Goal: Transaction & Acquisition: Purchase product/service

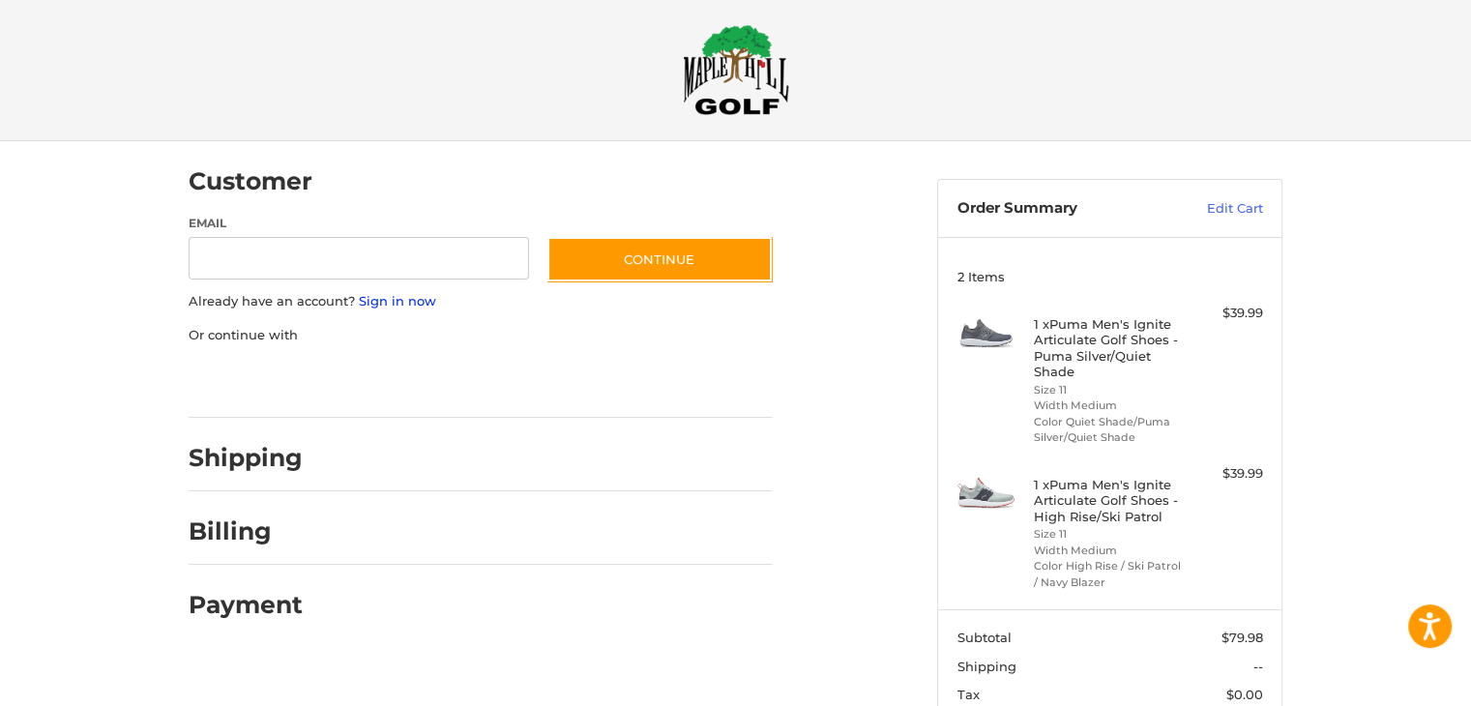
click at [409, 305] on link "Sign in now" at bounding box center [397, 300] width 77 height 15
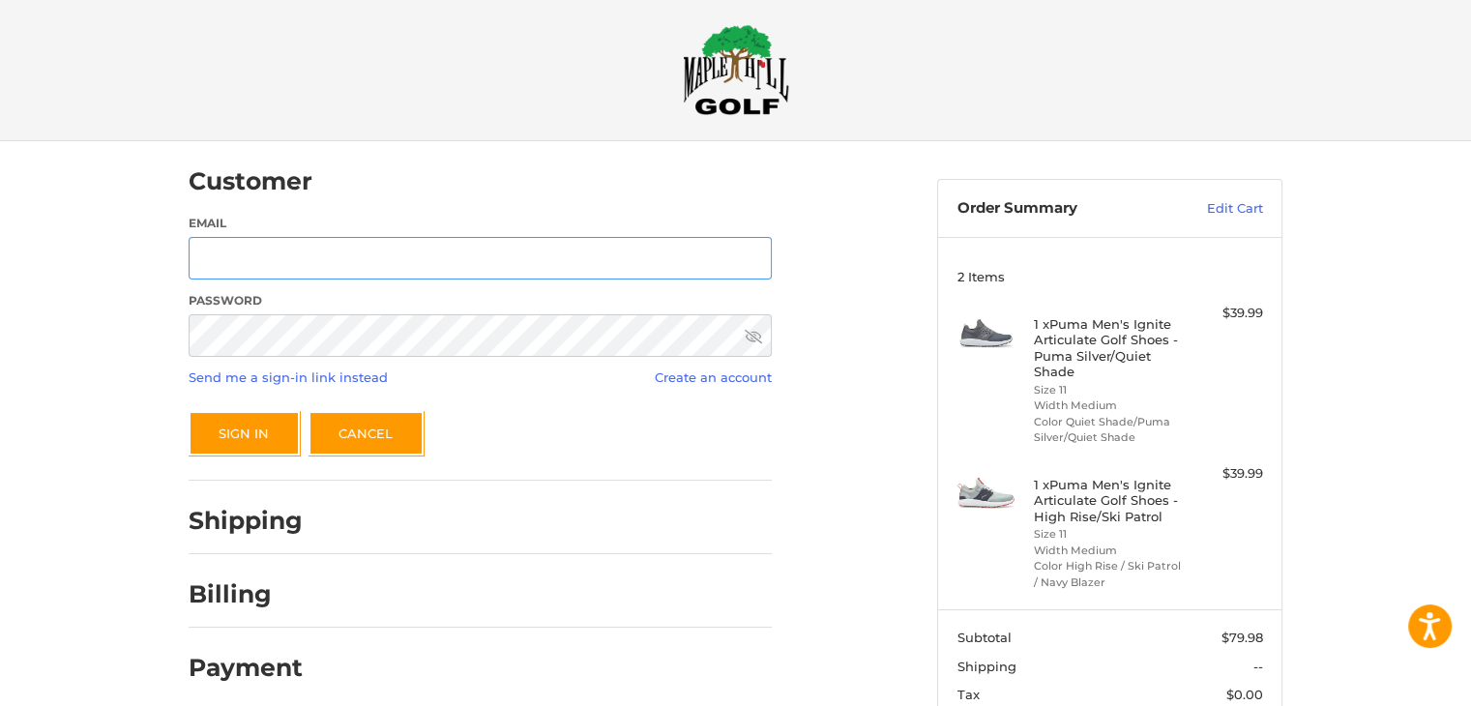
click at [412, 256] on input "Email" at bounding box center [480, 259] width 583 height 44
type input "**********"
click at [753, 339] on icon at bounding box center [753, 337] width 17 height 14
click at [753, 339] on icon at bounding box center [753, 337] width 17 height 12
click at [252, 423] on button "Sign In" at bounding box center [244, 433] width 111 height 44
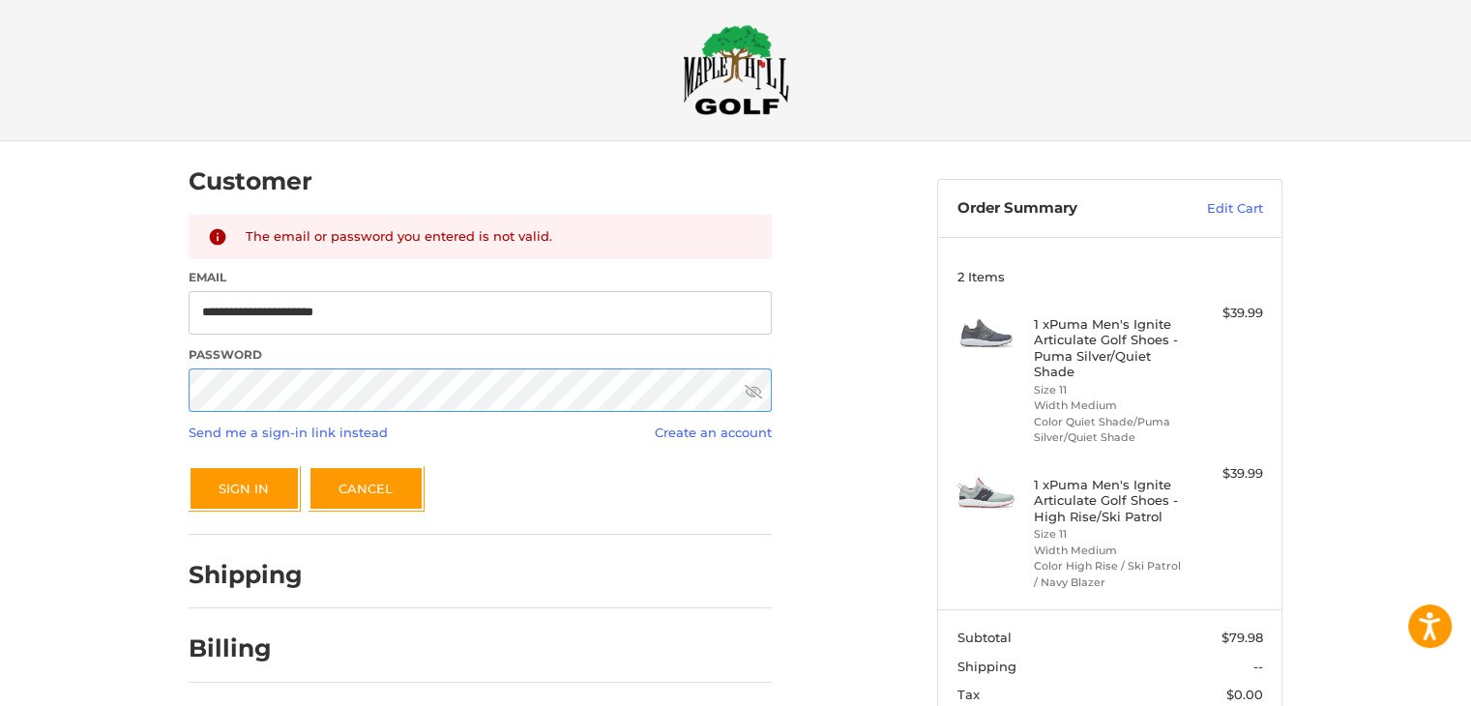
click at [189, 466] on button "Sign In" at bounding box center [244, 488] width 111 height 44
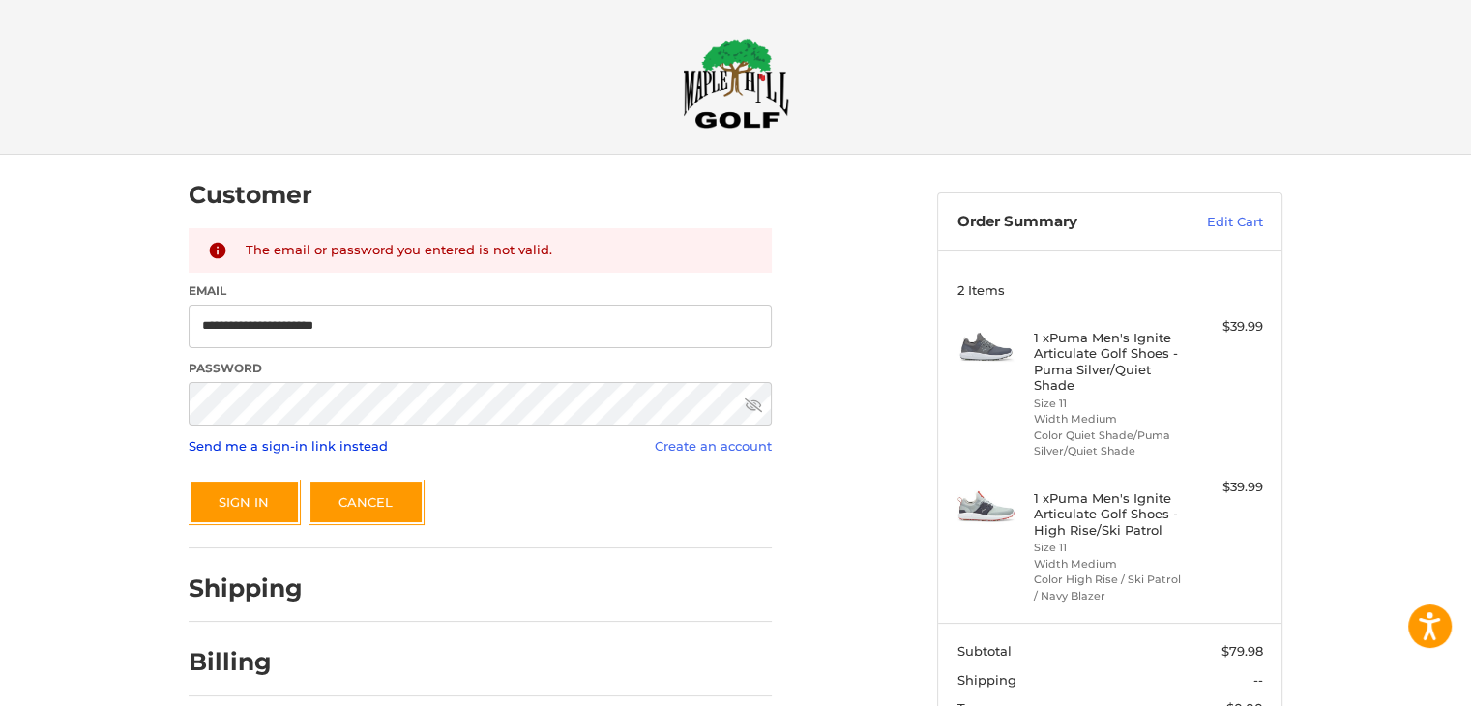
click at [351, 448] on link "Send me a sign-in link instead" at bounding box center [288, 445] width 199 height 15
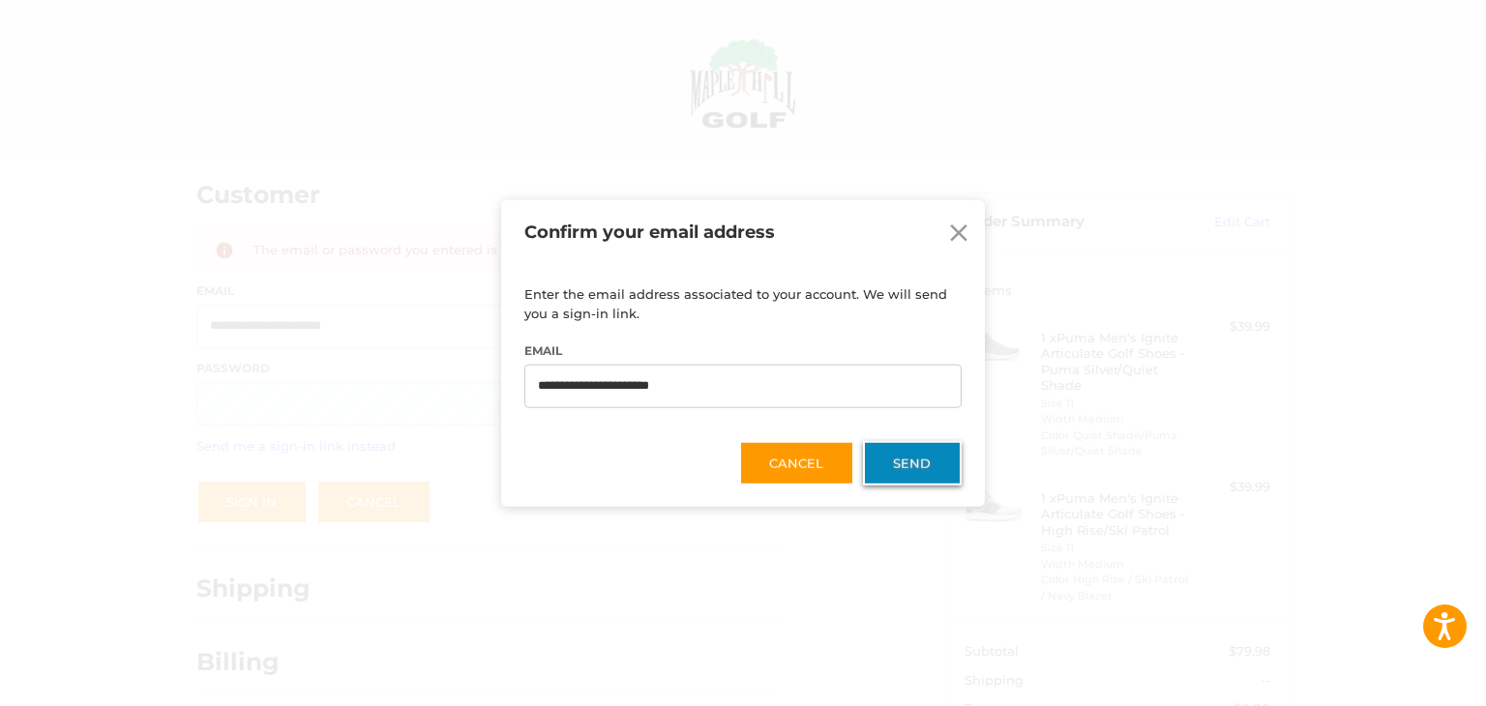
click at [896, 460] on button "Send" at bounding box center [912, 462] width 99 height 44
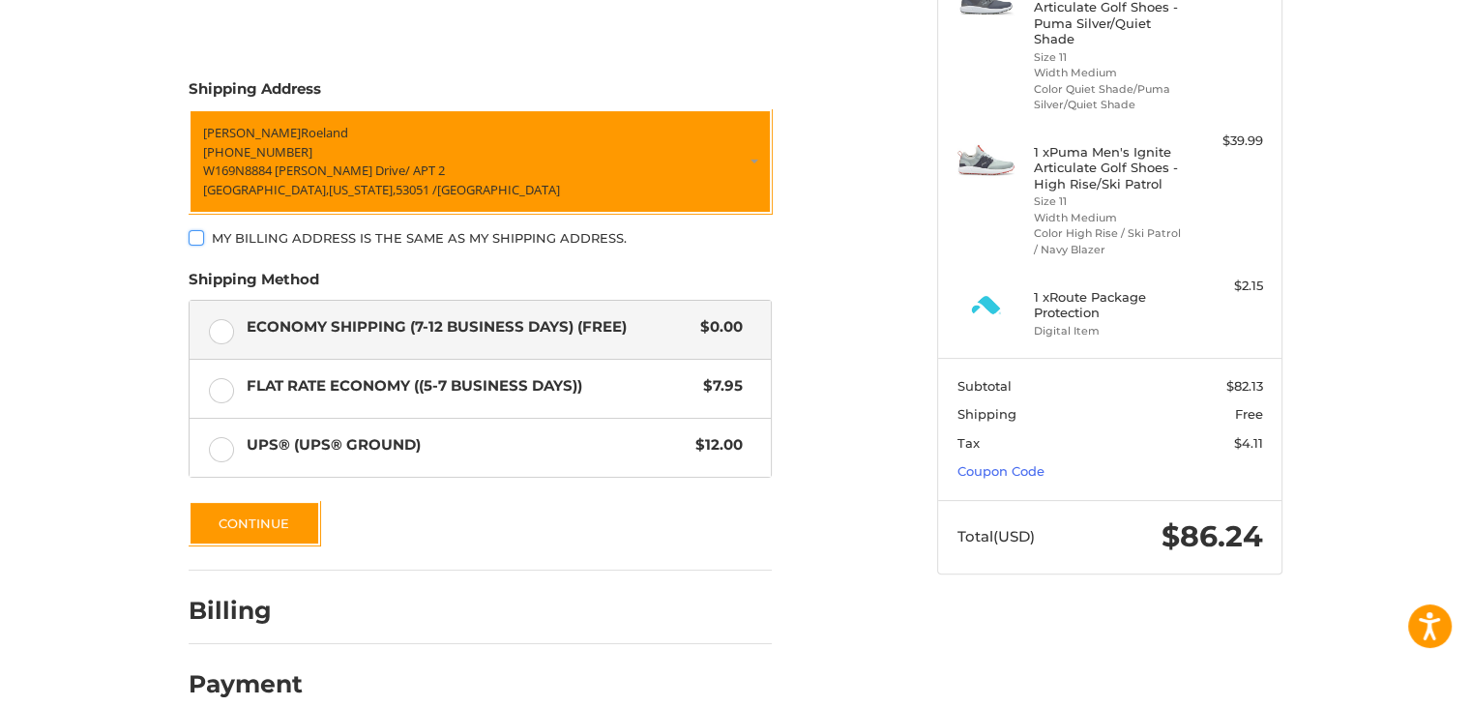
scroll to position [367, 0]
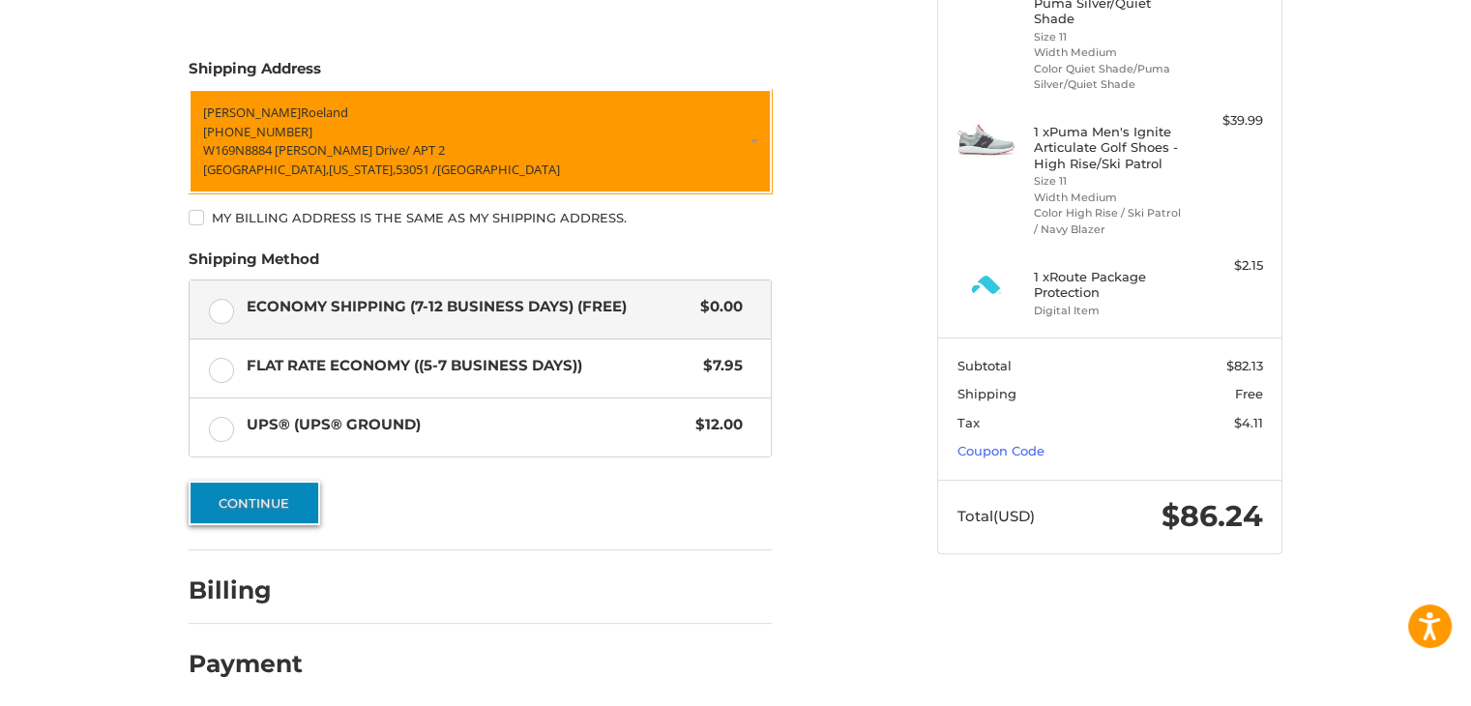
click at [298, 487] on button "Continue" at bounding box center [255, 503] width 132 height 44
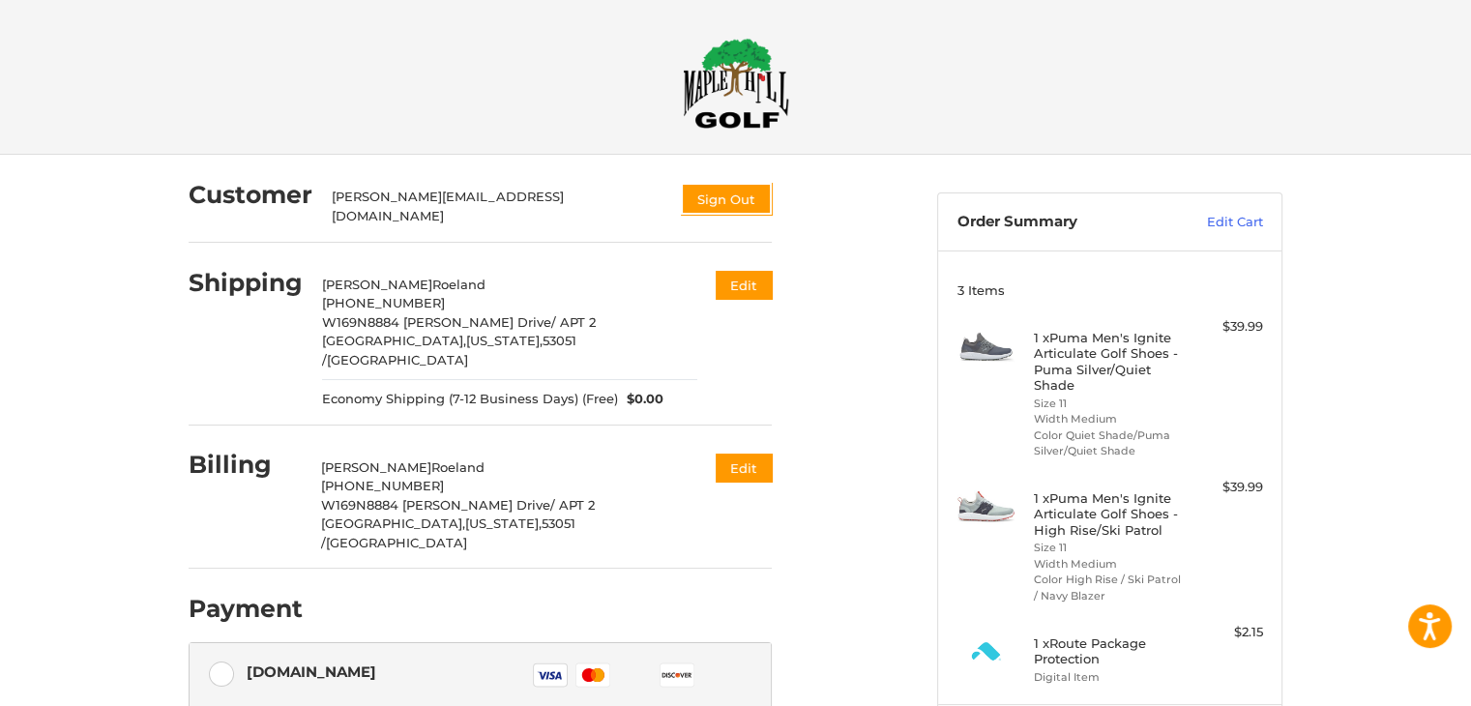
scroll to position [97, 0]
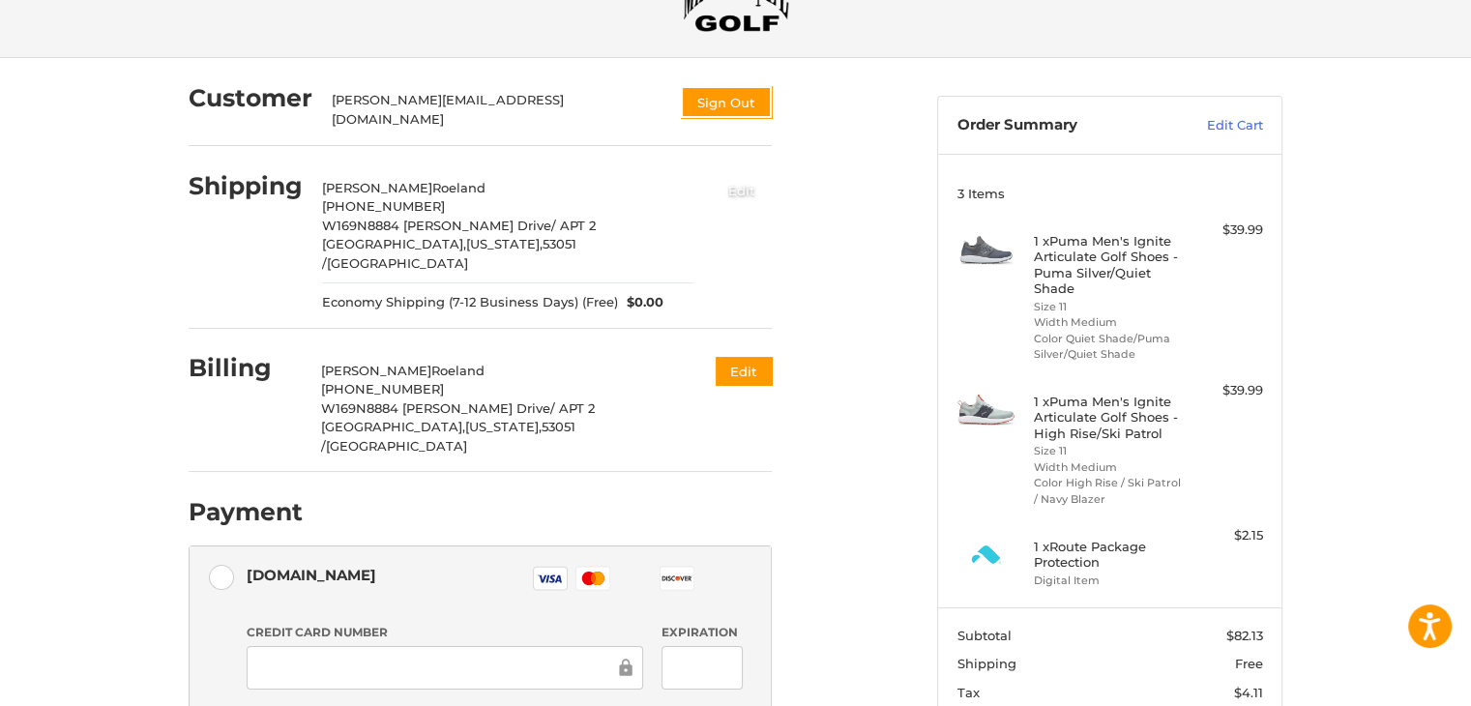
click at [737, 174] on button "Edit" at bounding box center [742, 190] width 60 height 32
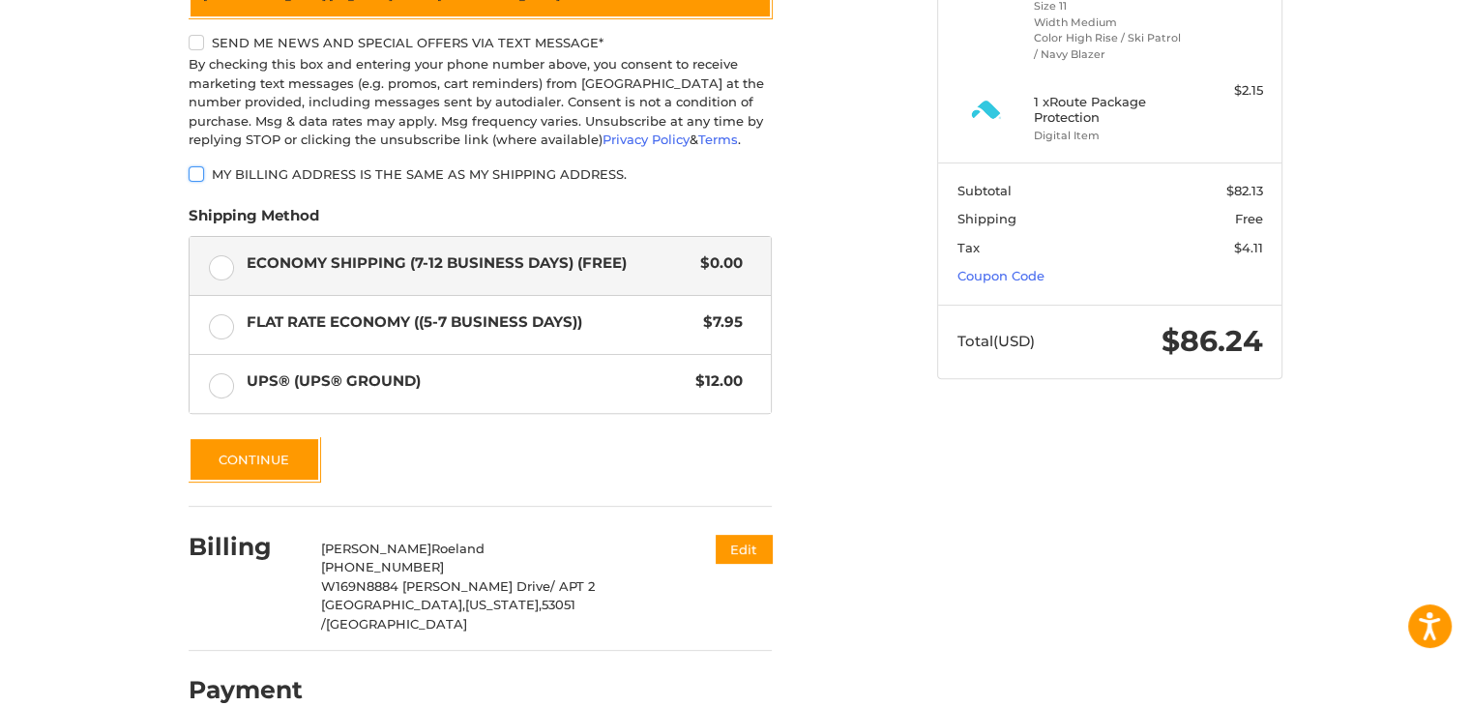
scroll to position [549, 0]
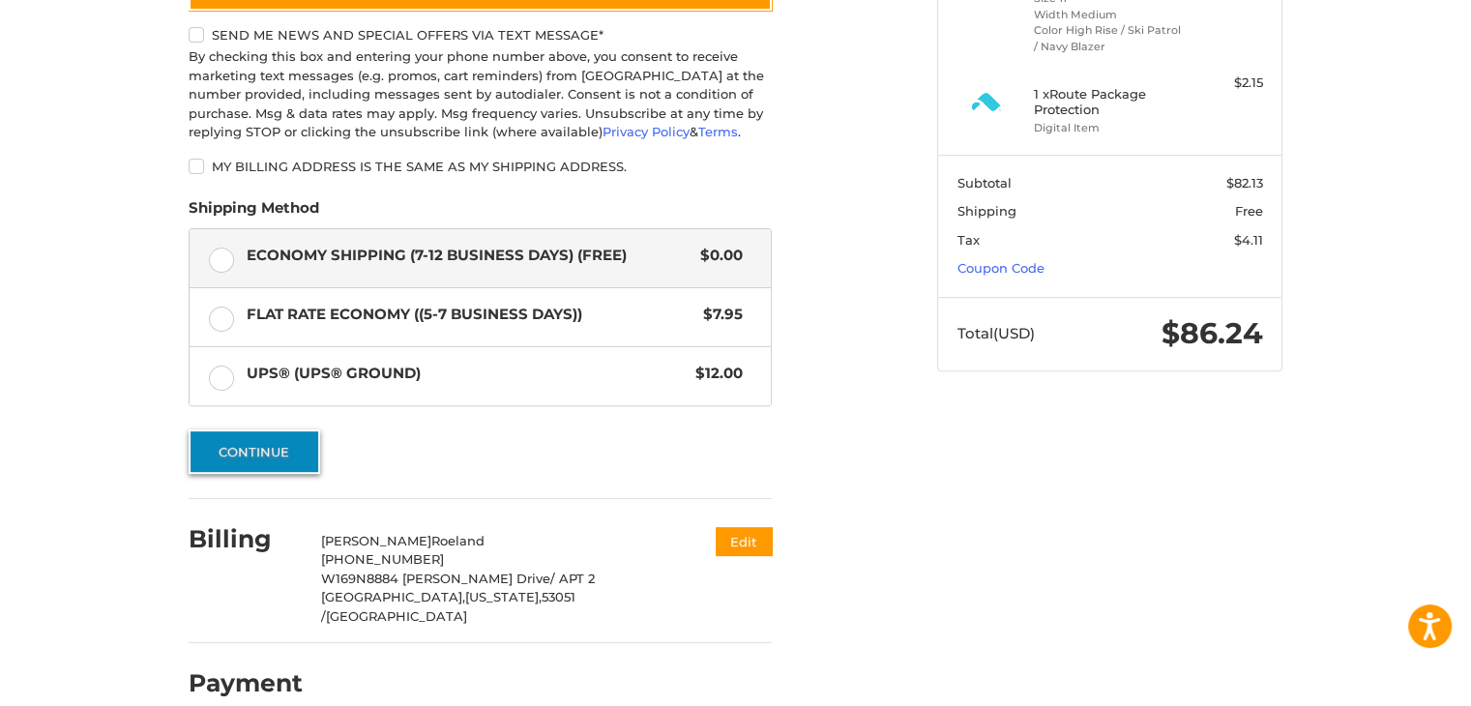
click at [296, 433] on button "Continue" at bounding box center [255, 451] width 132 height 44
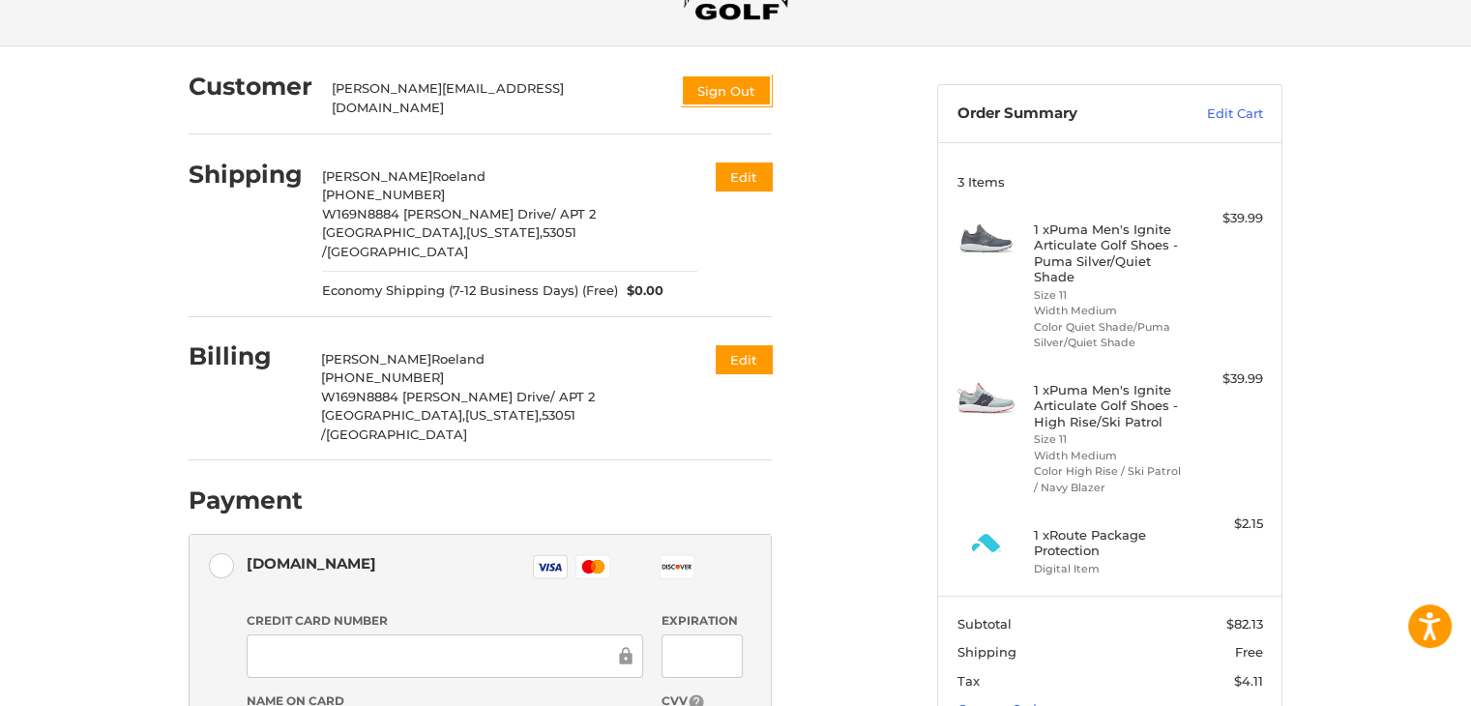
scroll to position [97, 0]
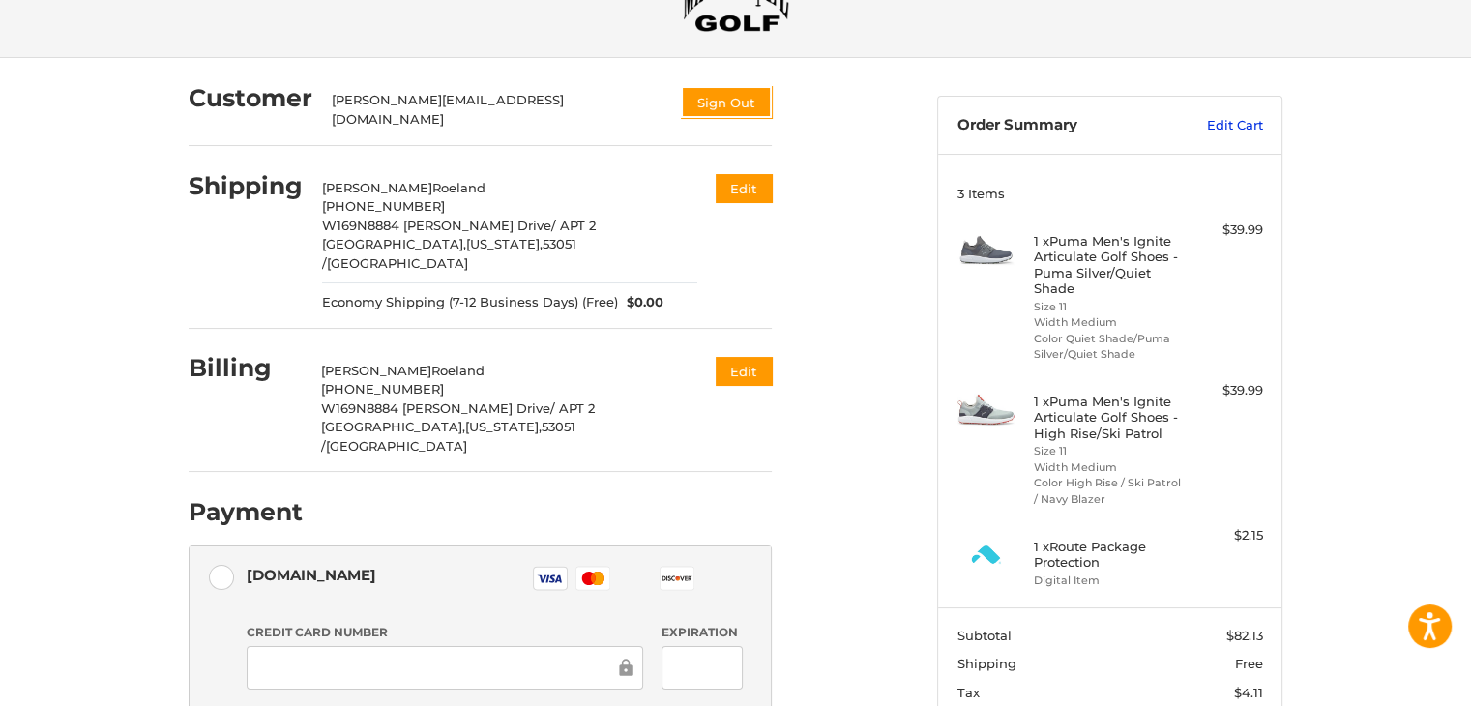
click at [1221, 121] on link "Edit Cart" at bounding box center [1214, 125] width 98 height 19
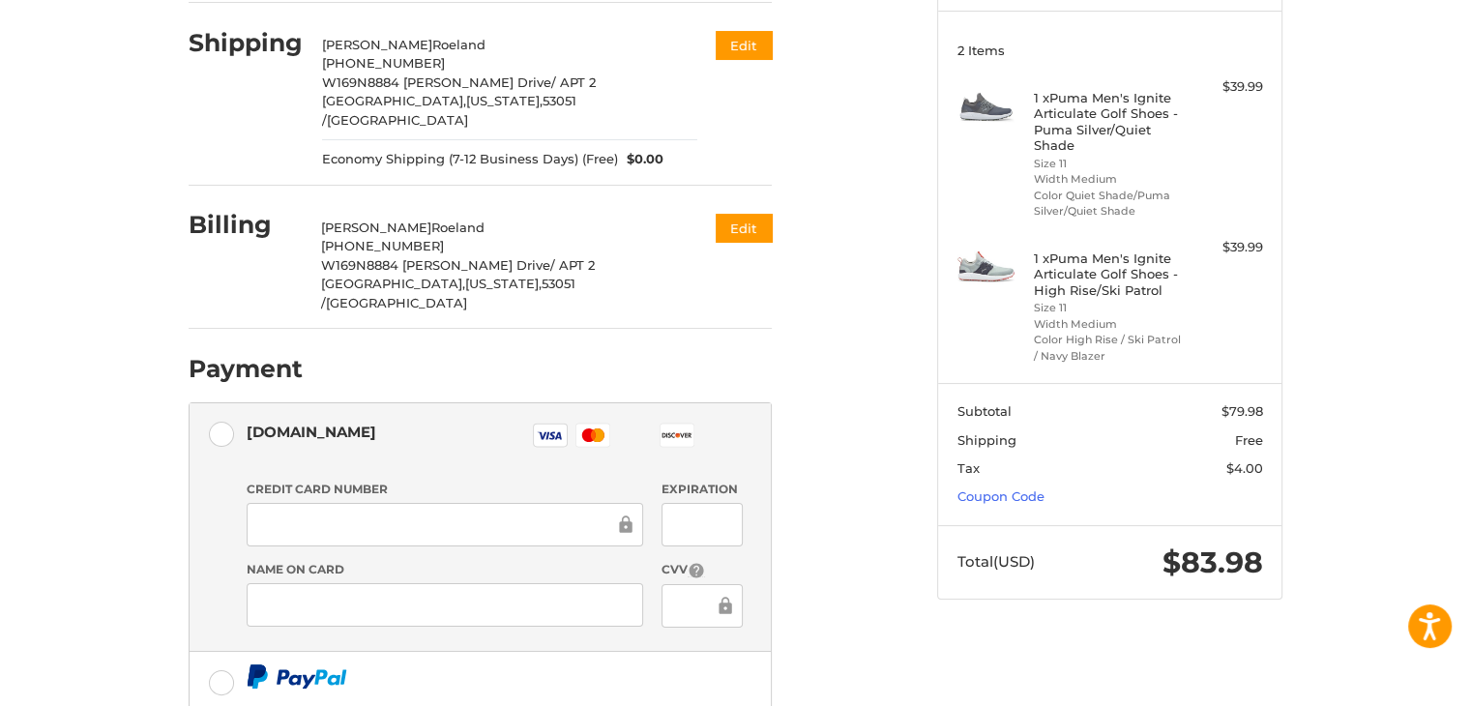
scroll to position [79, 0]
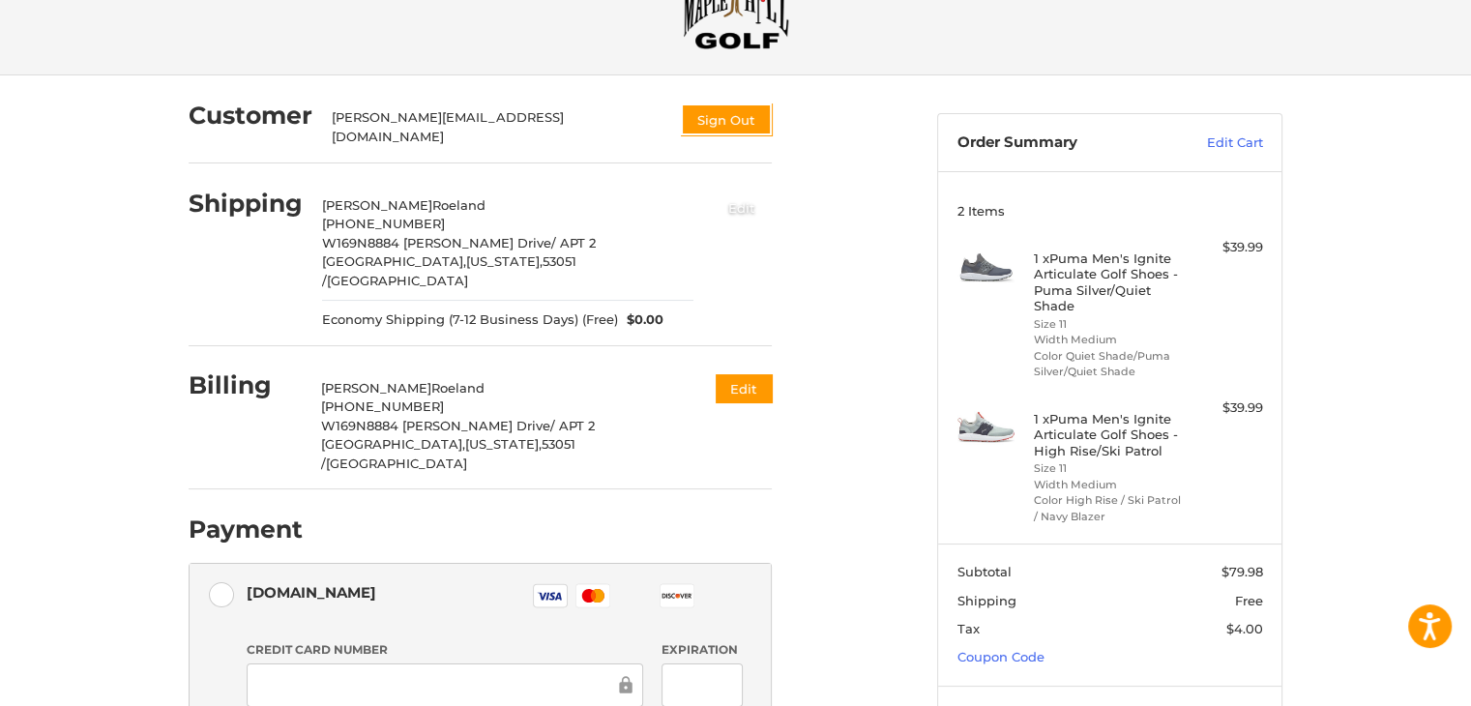
click at [736, 195] on button "Edit" at bounding box center [742, 207] width 60 height 32
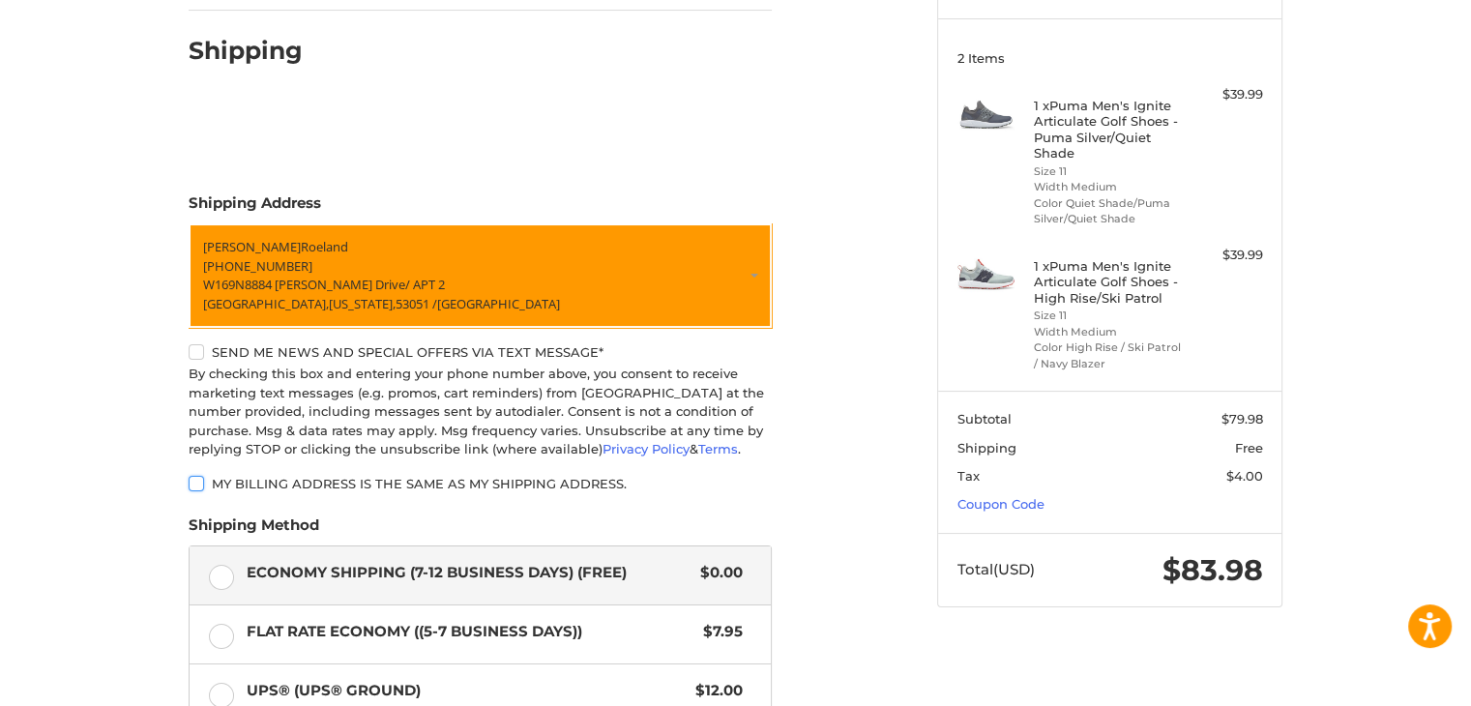
scroll to position [426, 0]
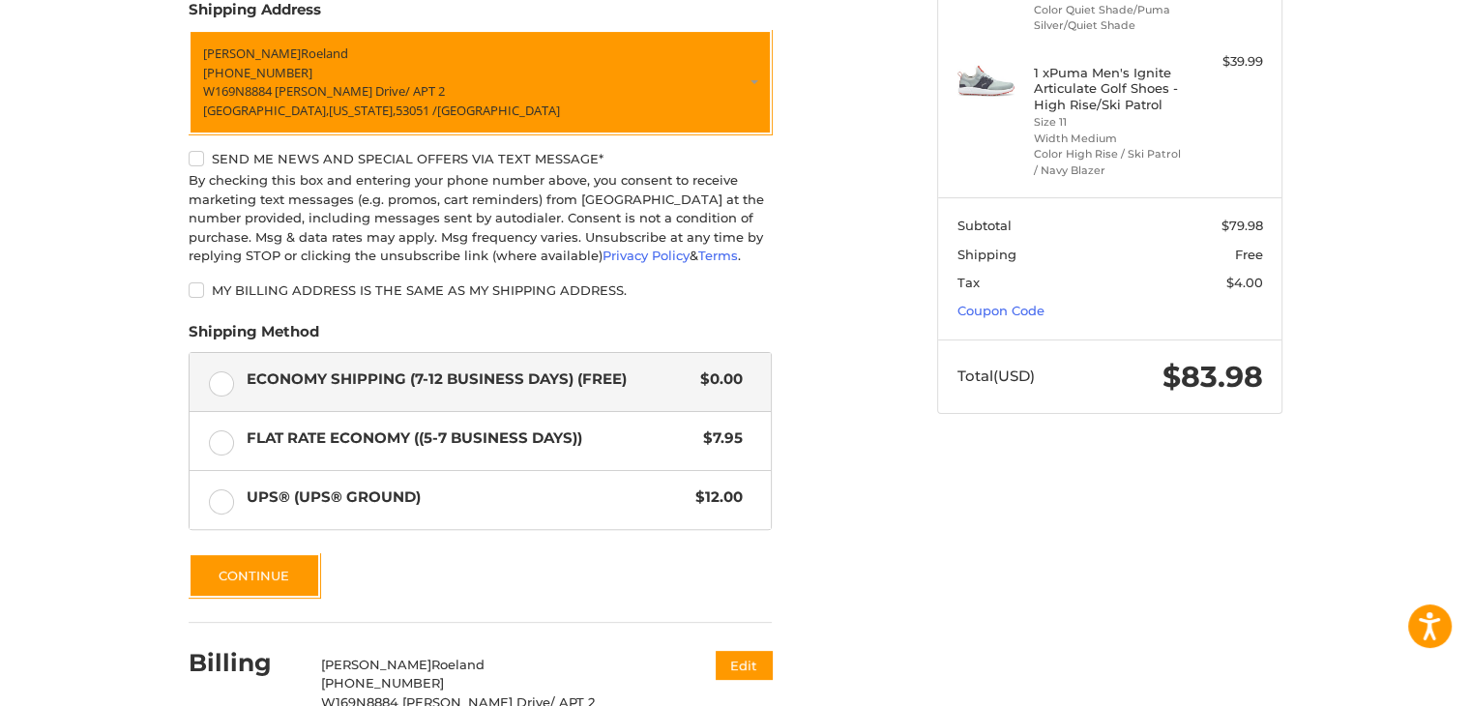
click at [627, 376] on span "Economy Shipping (7-12 Business Days) (Free)" at bounding box center [469, 379] width 445 height 22
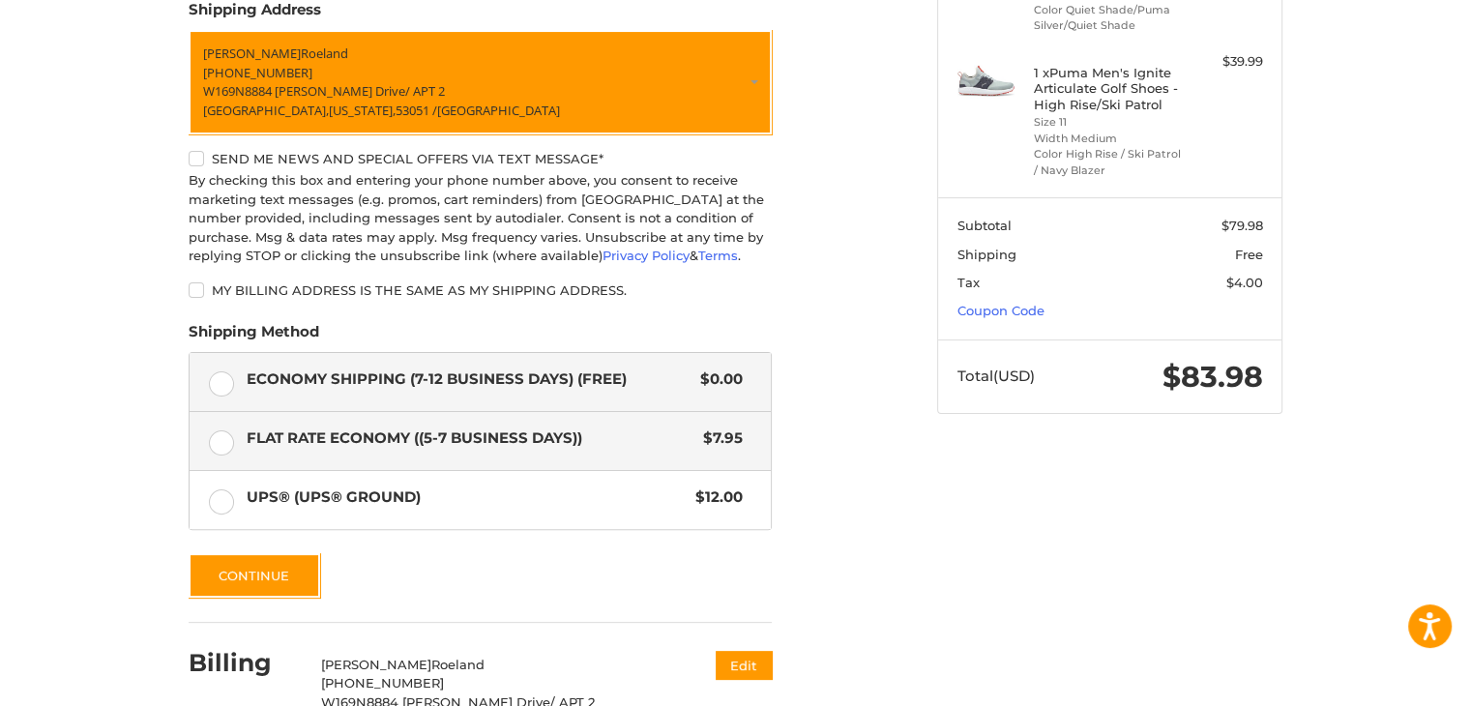
click at [563, 434] on span "Flat Rate Economy ((5-7 Business Days))" at bounding box center [471, 438] width 448 height 22
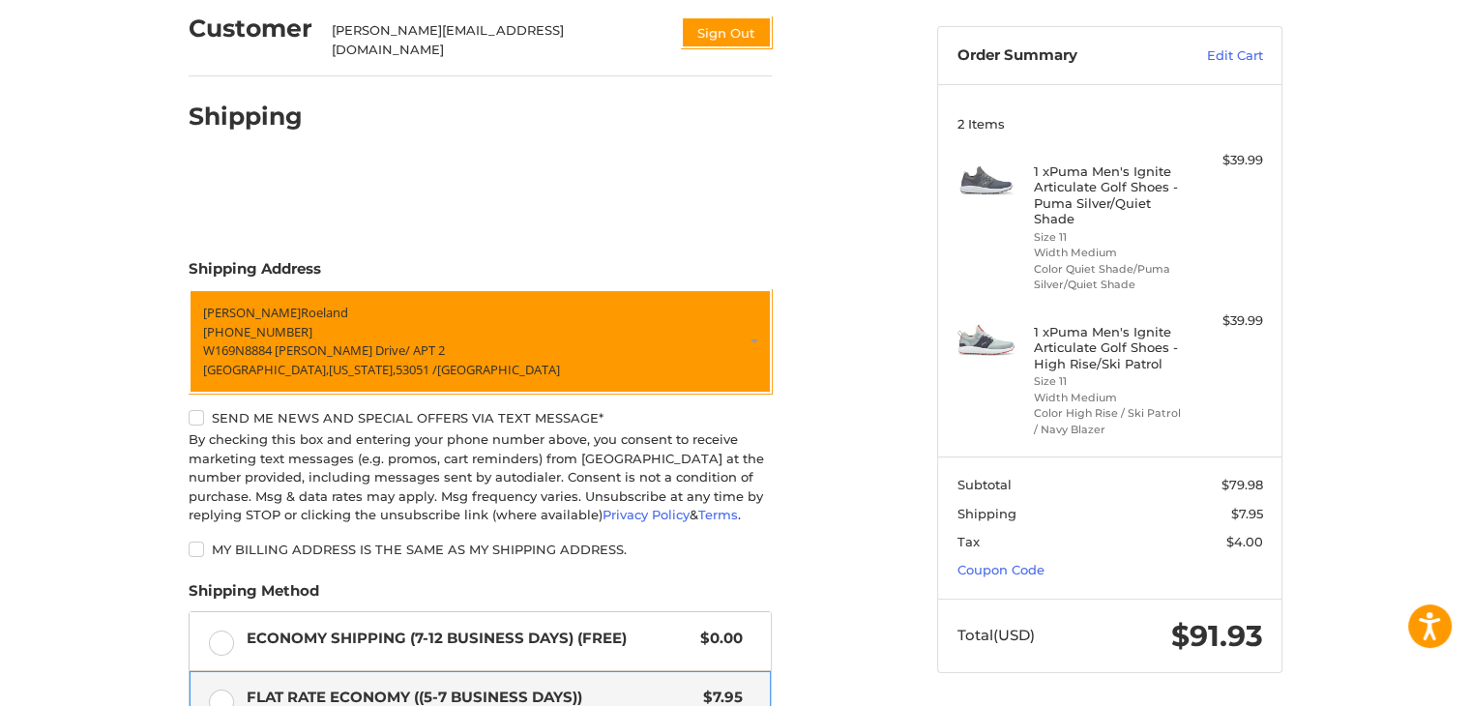
scroll to position [387, 0]
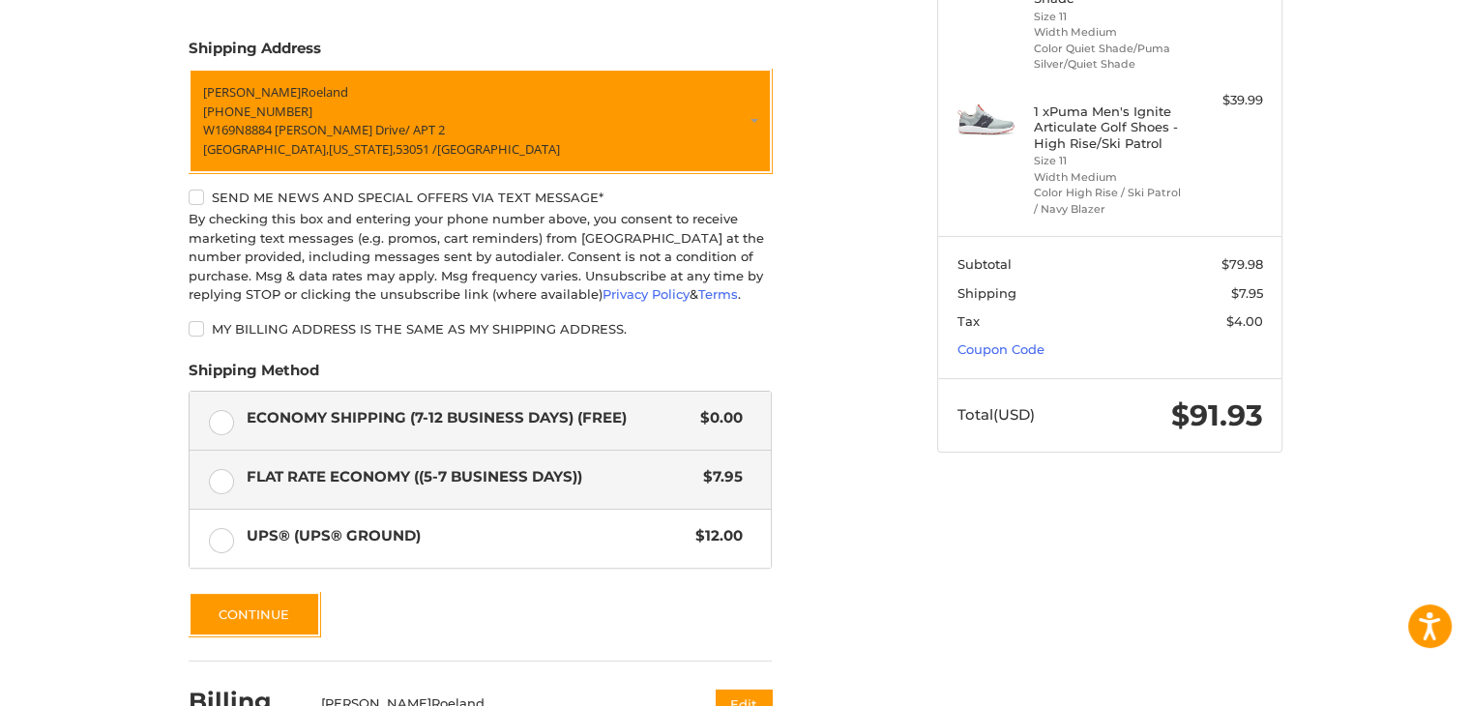
click at [445, 413] on span "Economy Shipping (7-12 Business Days) (Free)" at bounding box center [469, 418] width 445 height 22
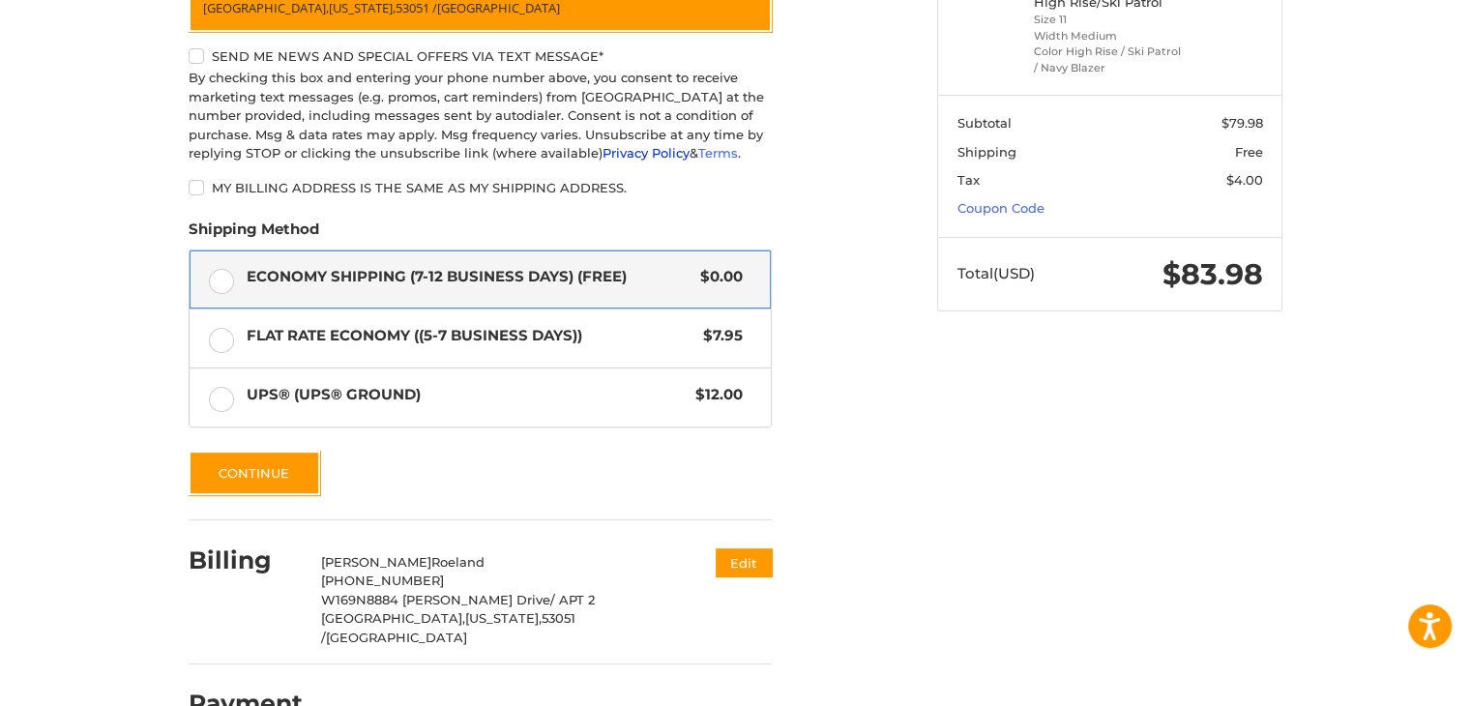
scroll to position [549, 0]
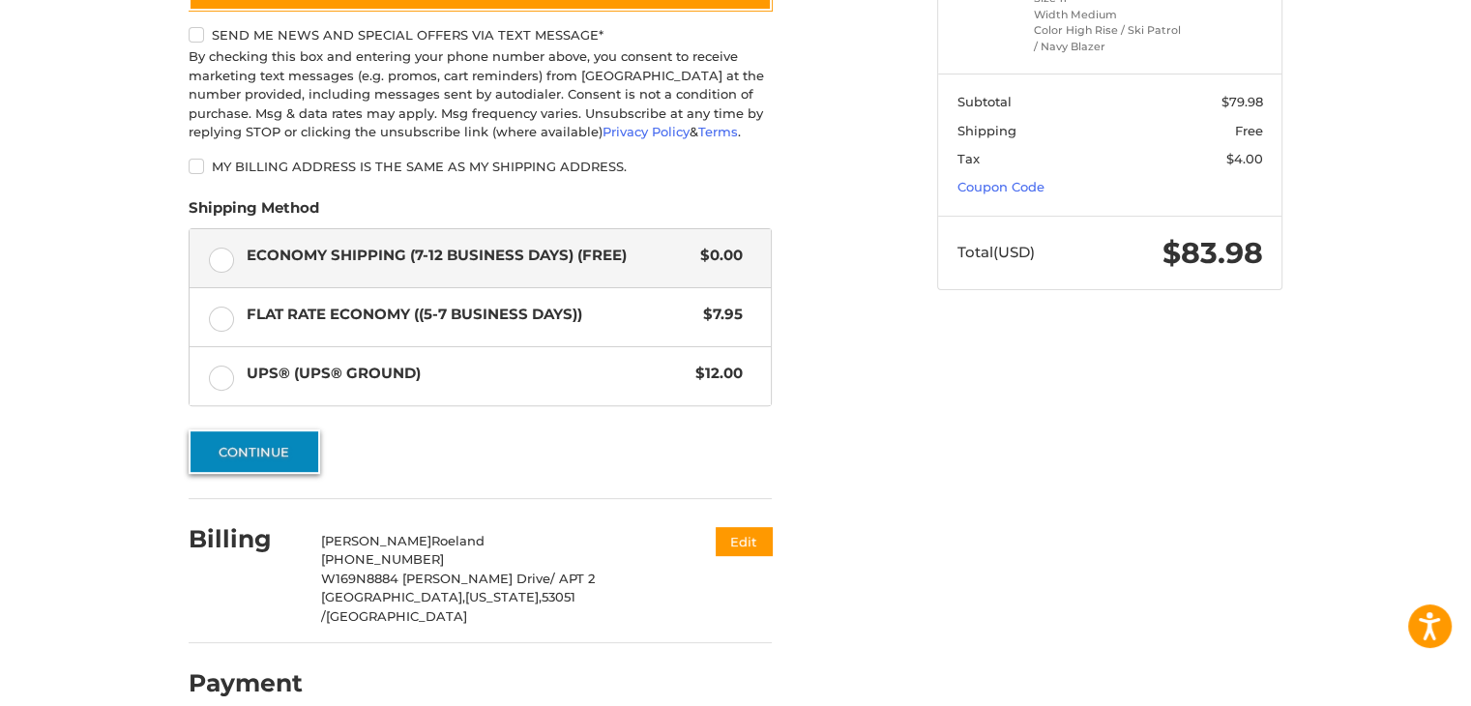
click at [287, 446] on button "Continue" at bounding box center [255, 451] width 132 height 44
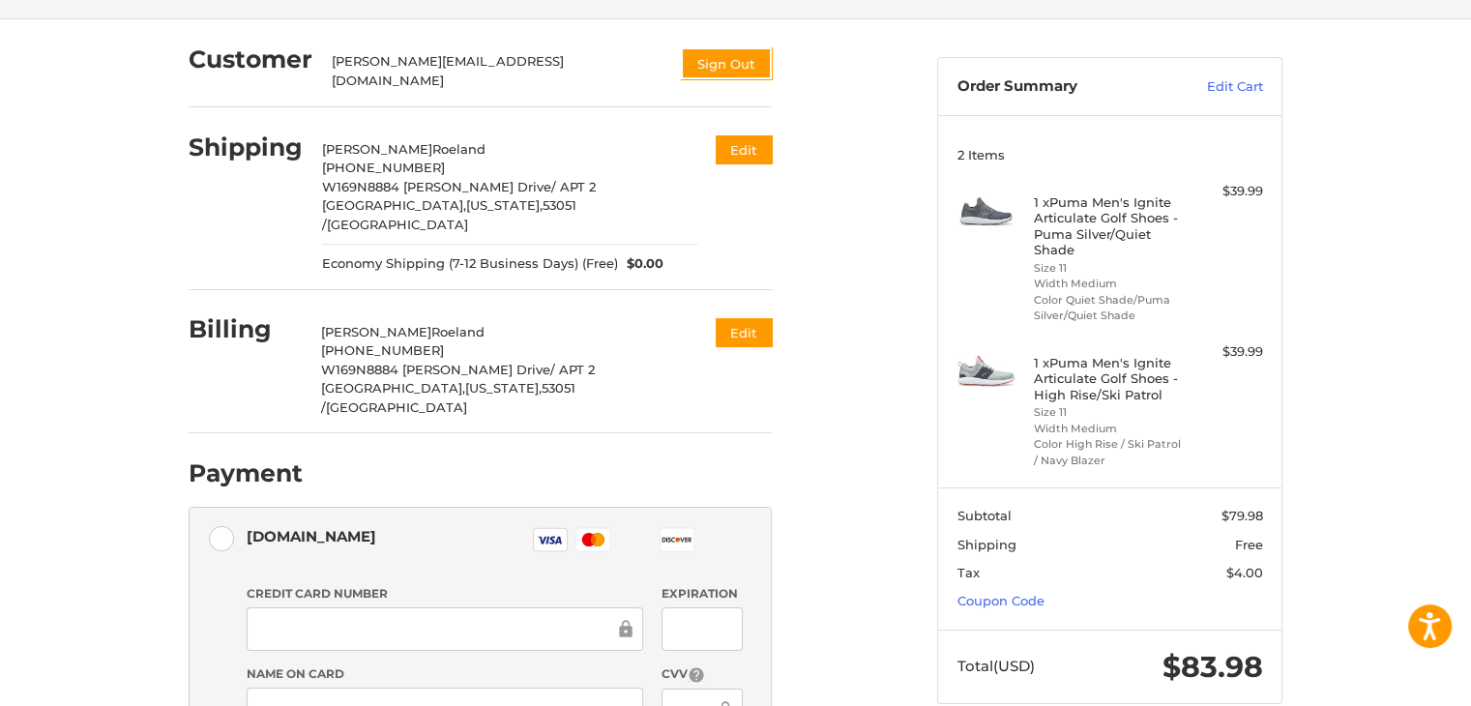
scroll to position [0, 0]
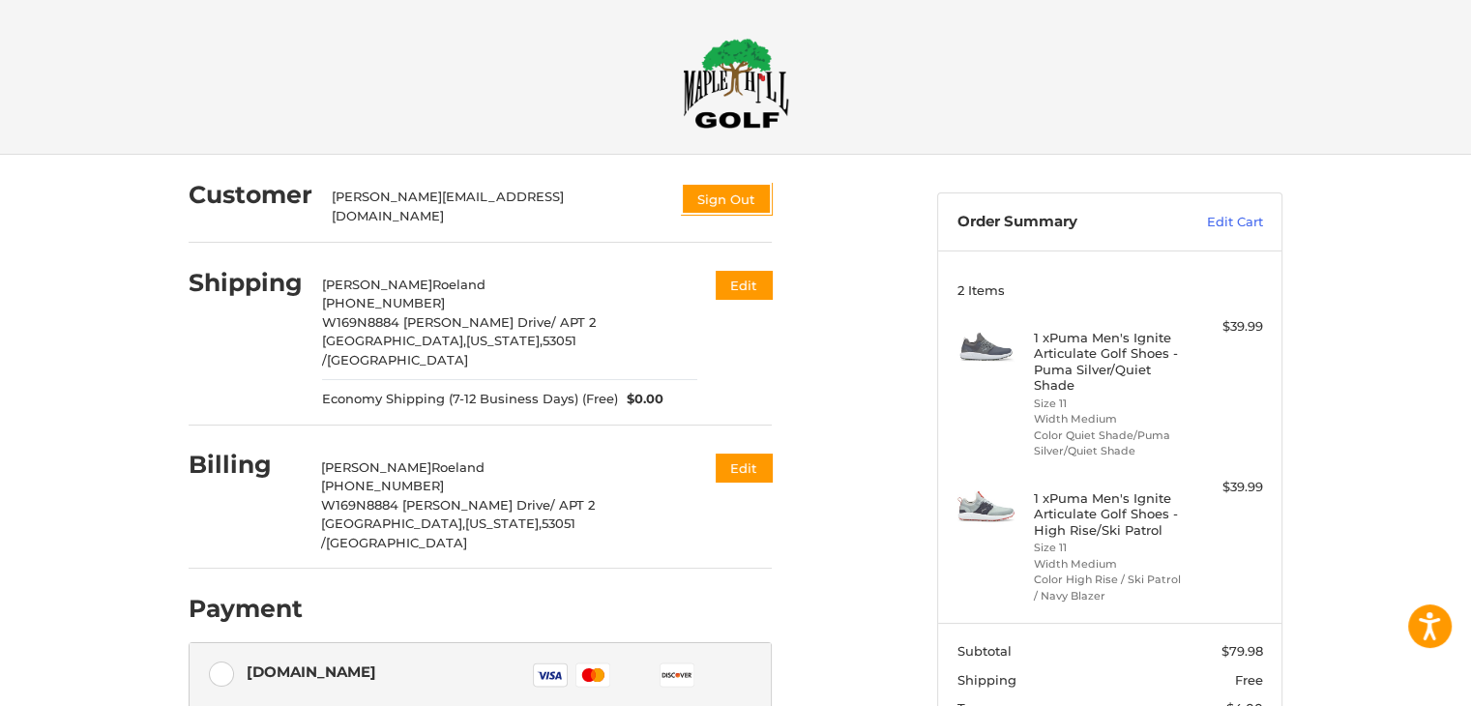
click at [739, 76] on img at bounding box center [736, 83] width 106 height 91
